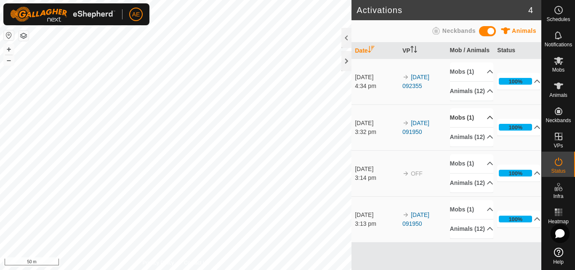
scroll to position [16, 0]
click at [558, 89] on icon at bounding box center [558, 85] width 9 height 7
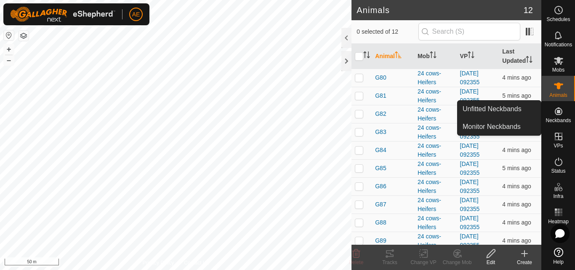
click at [555, 117] on es-neckbands-svg-icon at bounding box center [558, 110] width 15 height 13
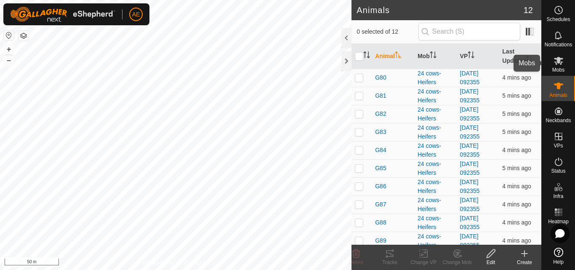
click at [556, 70] on span "Mobs" at bounding box center [558, 69] width 12 height 5
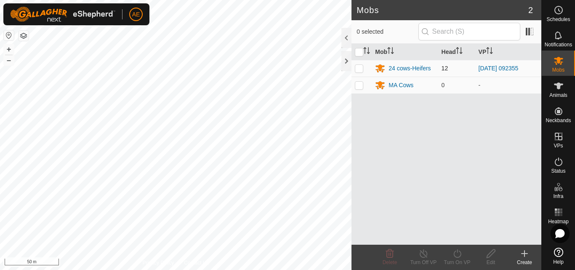
click at [359, 70] on p-checkbox at bounding box center [359, 68] width 8 height 7
checkbox input "true"
click at [492, 259] on div "Edit" at bounding box center [491, 262] width 34 height 8
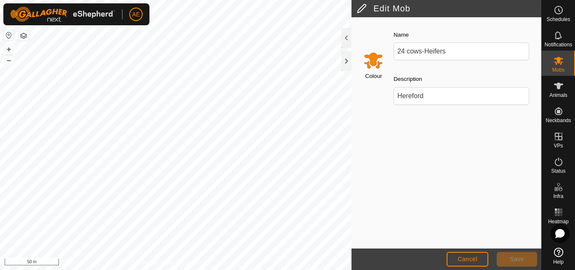
click at [372, 62] on input "Select a color" at bounding box center [373, 60] width 20 height 20
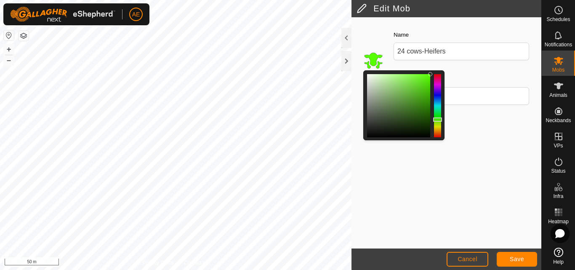
drag, startPoint x: 437, startPoint y: 132, endPoint x: 435, endPoint y: 120, distance: 12.9
click at [435, 120] on div at bounding box center [437, 119] width 9 height 4
click at [523, 257] on span "Save" at bounding box center [517, 258] width 14 height 7
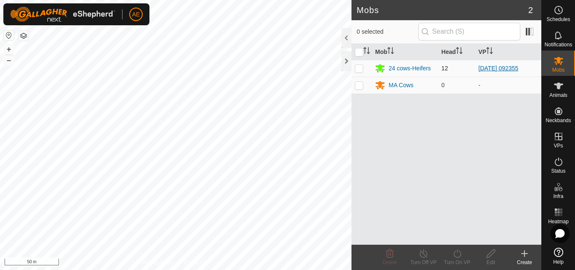
click at [507, 70] on link "[DATE] 092355" at bounding box center [499, 68] width 40 height 7
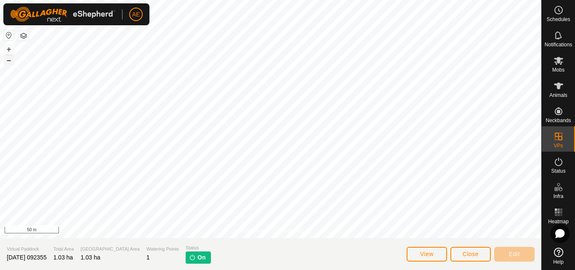
click at [9, 62] on button "–" at bounding box center [9, 60] width 10 height 10
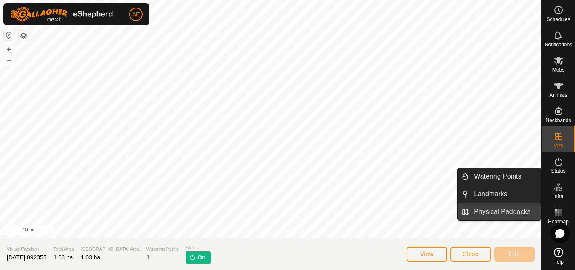
click at [498, 209] on link "Physical Paddocks" at bounding box center [505, 211] width 72 height 17
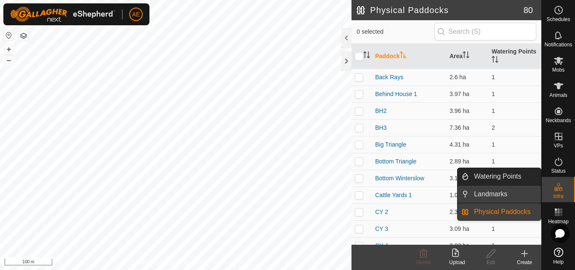
click at [473, 191] on link "Landmarks" at bounding box center [505, 194] width 72 height 17
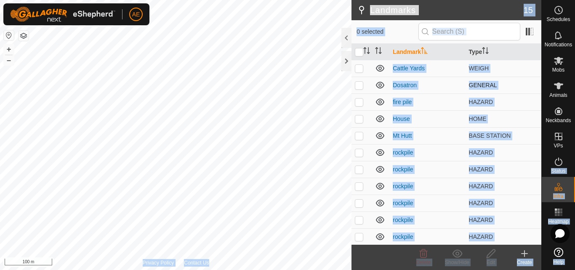
click at [258, 133] on div "Schedules Notifications Mobs Animals Neckbands VPs Status Infra Heatmap Help La…" at bounding box center [287, 135] width 575 height 270
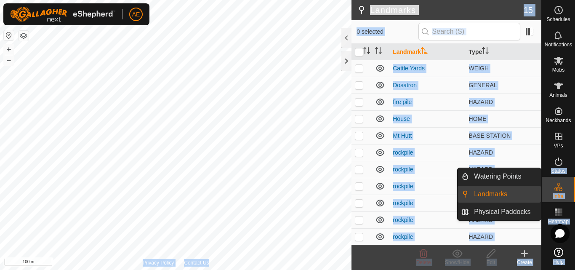
click at [554, 181] on es-infrastructure-svg-icon at bounding box center [558, 186] width 15 height 13
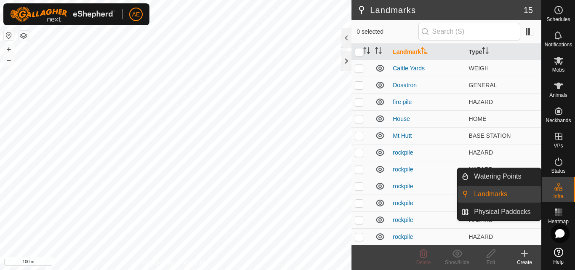
click at [558, 194] on span "Infra" at bounding box center [558, 196] width 10 height 5
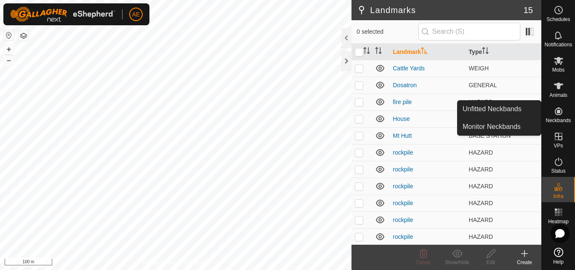
click at [556, 115] on icon at bounding box center [558, 111] width 10 height 10
click at [558, 114] on icon at bounding box center [559, 111] width 8 height 8
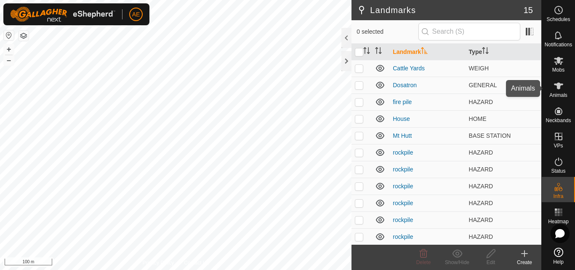
click at [558, 96] on span "Animals" at bounding box center [558, 95] width 18 height 5
